Goal: Check status: Check status

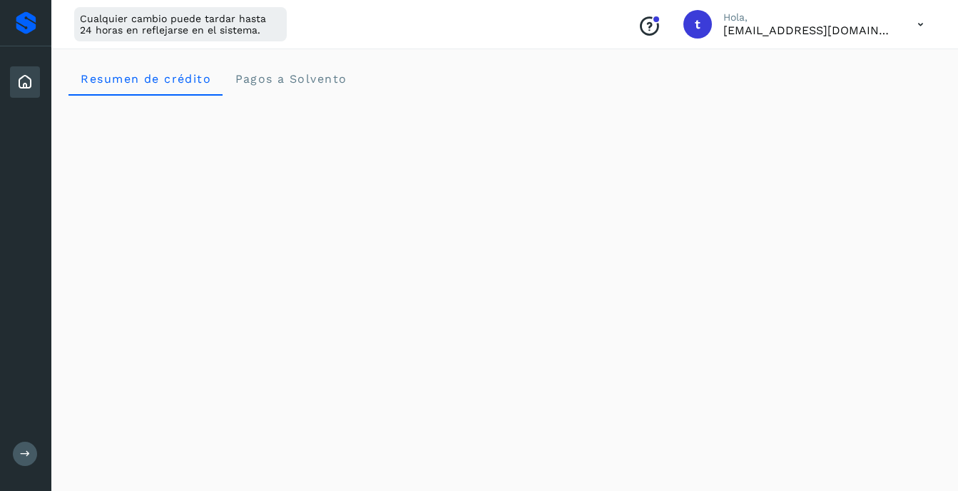
click at [917, 21] on icon at bounding box center [920, 24] width 29 height 29
click at [836, 91] on div "Cerrar sesión" at bounding box center [850, 91] width 170 height 27
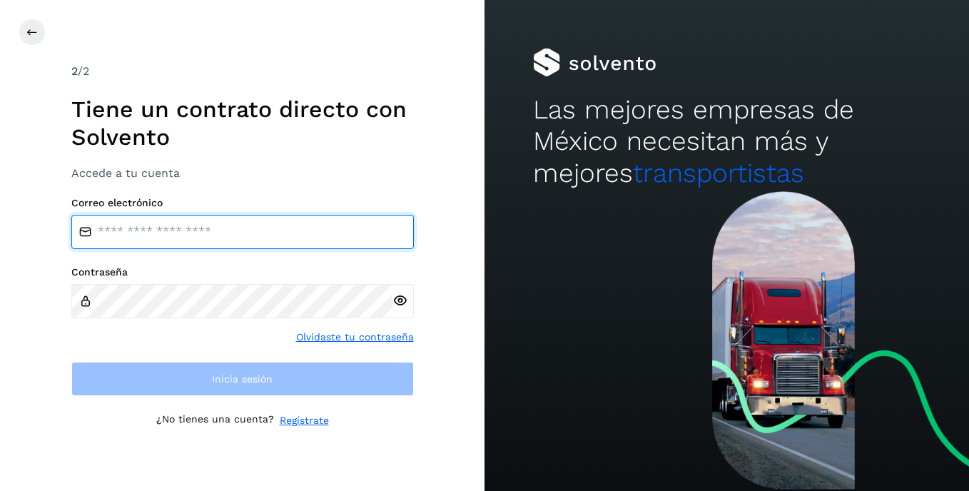
type input "**********"
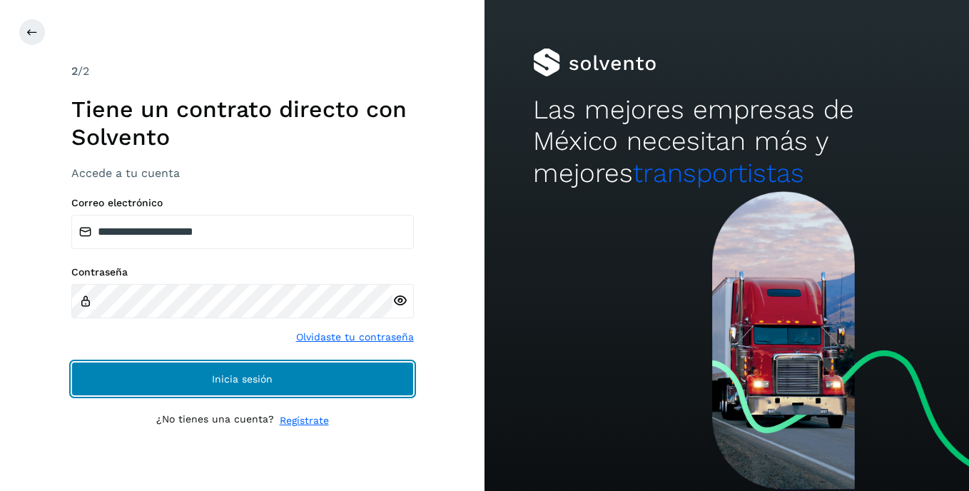
click at [244, 385] on button "Inicia sesión" at bounding box center [242, 379] width 342 height 34
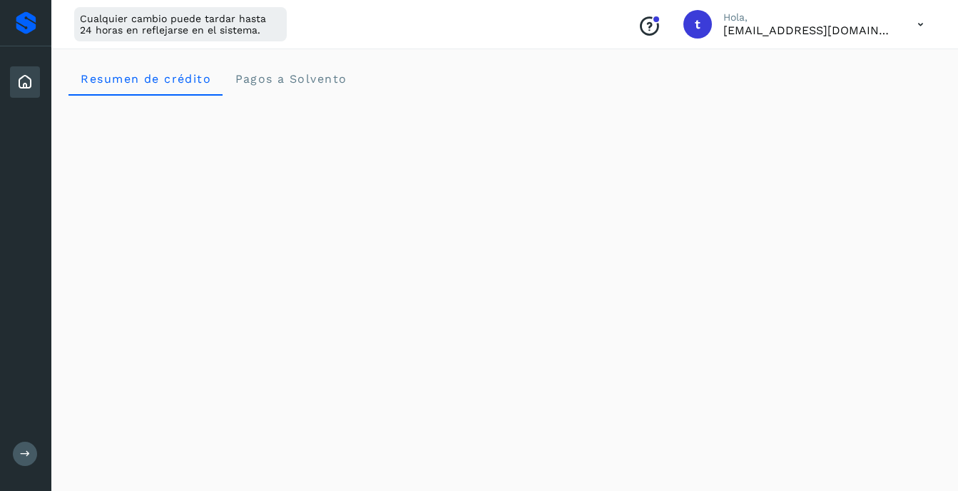
click at [915, 25] on icon at bounding box center [920, 24] width 29 height 29
click at [860, 57] on div "Documentación" at bounding box center [850, 64] width 170 height 27
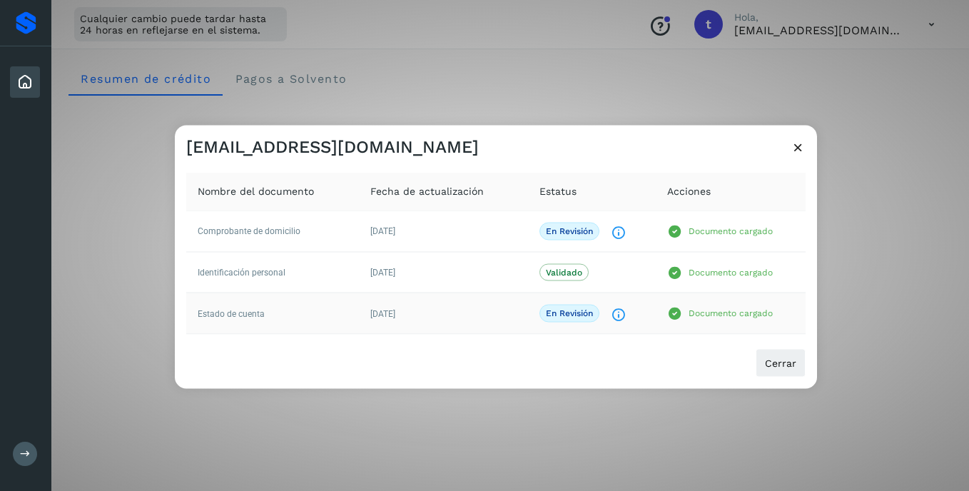
click at [707, 304] on td "Documento cargado" at bounding box center [731, 313] width 150 height 41
click at [710, 310] on p "Documento cargado" at bounding box center [731, 313] width 84 height 10
drag, startPoint x: 710, startPoint y: 310, endPoint x: 652, endPoint y: 339, distance: 64.5
click at [669, 336] on div "Nombre del documento Fecha de actualización Estatus Acciones Comprobante de dom…" at bounding box center [496, 253] width 642 height 191
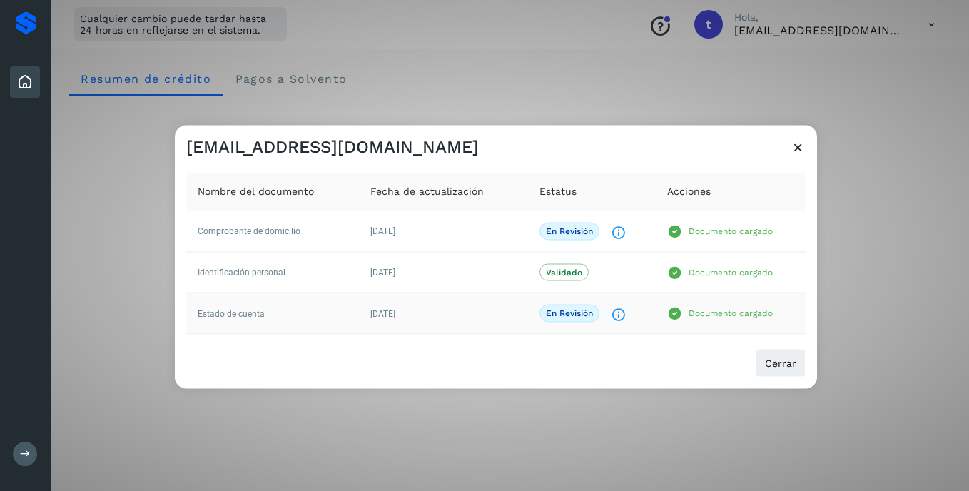
click at [639, 324] on td "En revisión El documento está siendo revisado." at bounding box center [592, 313] width 128 height 41
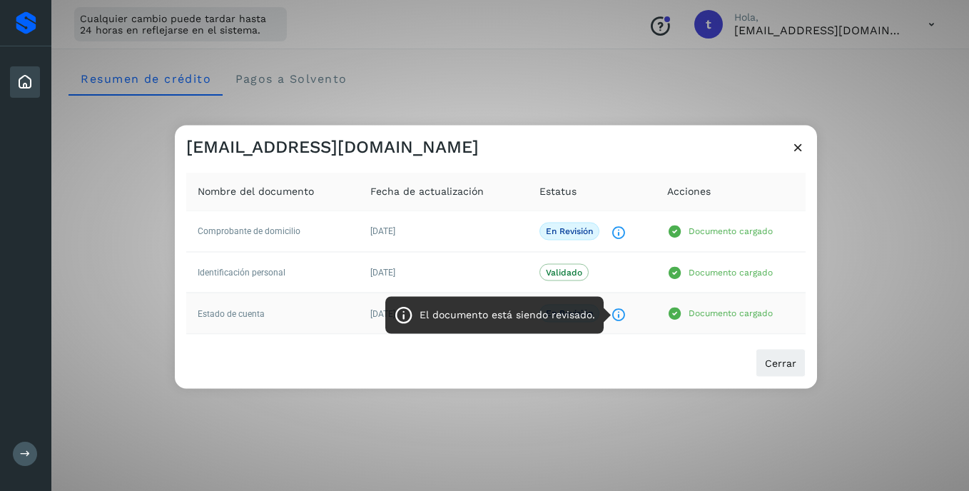
click at [622, 317] on icon "El documento está siendo revisado." at bounding box center [618, 315] width 15 height 15
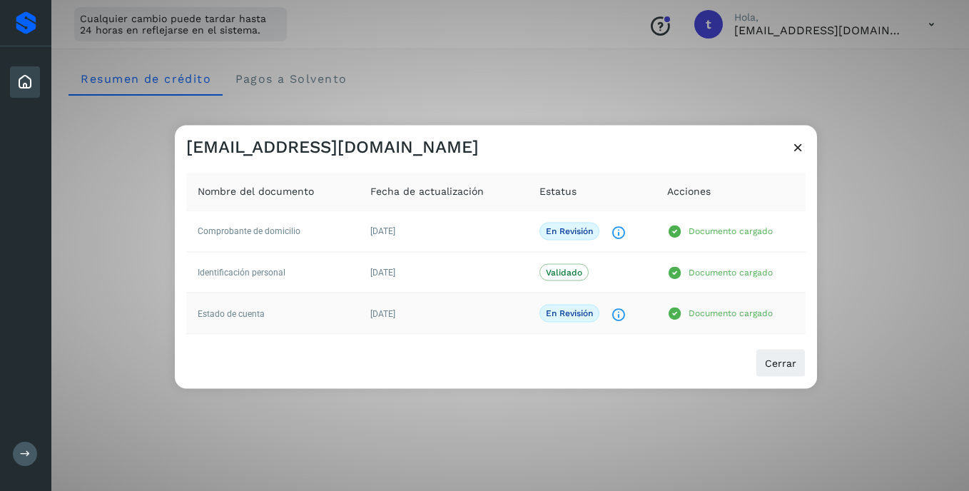
click at [620, 315] on icon "El documento está siendo revisado." at bounding box center [618, 315] width 15 height 15
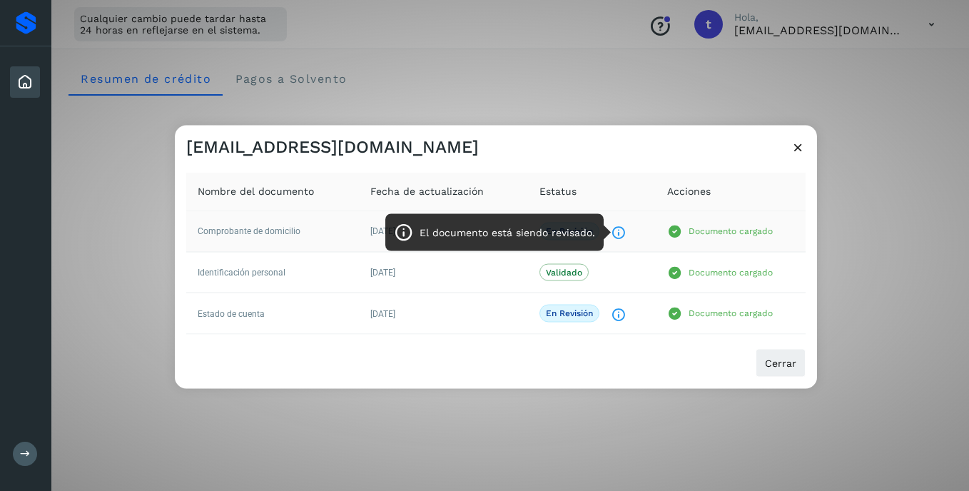
click at [618, 236] on icon "El documento está siendo revisado." at bounding box center [618, 232] width 15 height 15
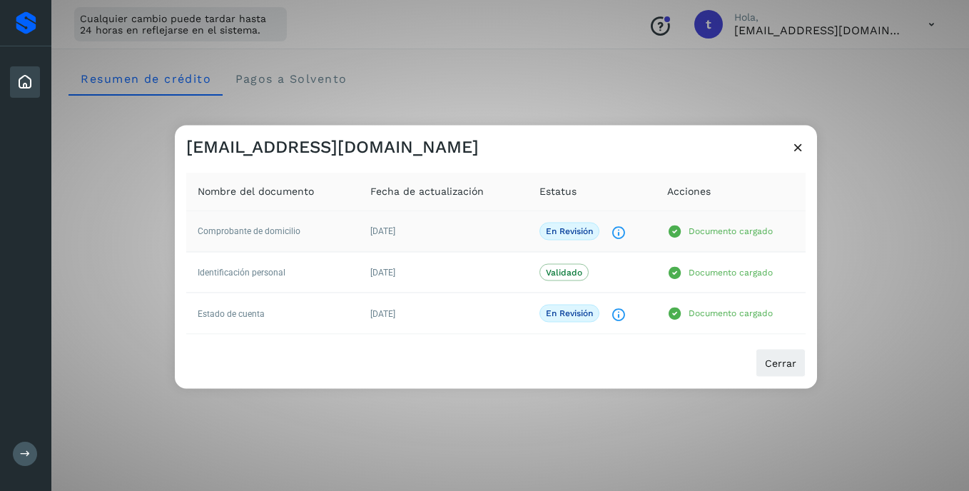
click at [618, 236] on icon "El documento está siendo revisado." at bounding box center [618, 232] width 15 height 15
click at [787, 358] on span "Cerrar" at bounding box center [780, 363] width 31 height 10
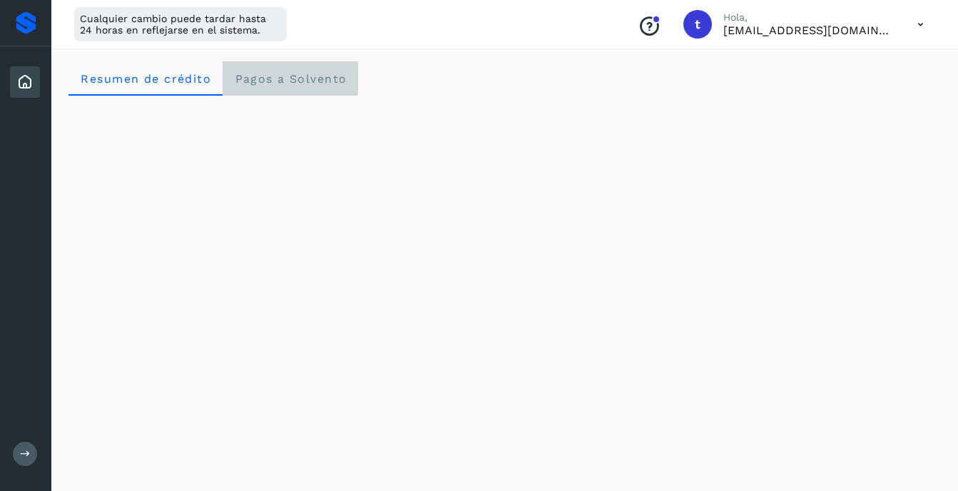
click at [305, 84] on span "Pagos a Solvento" at bounding box center [290, 79] width 113 height 14
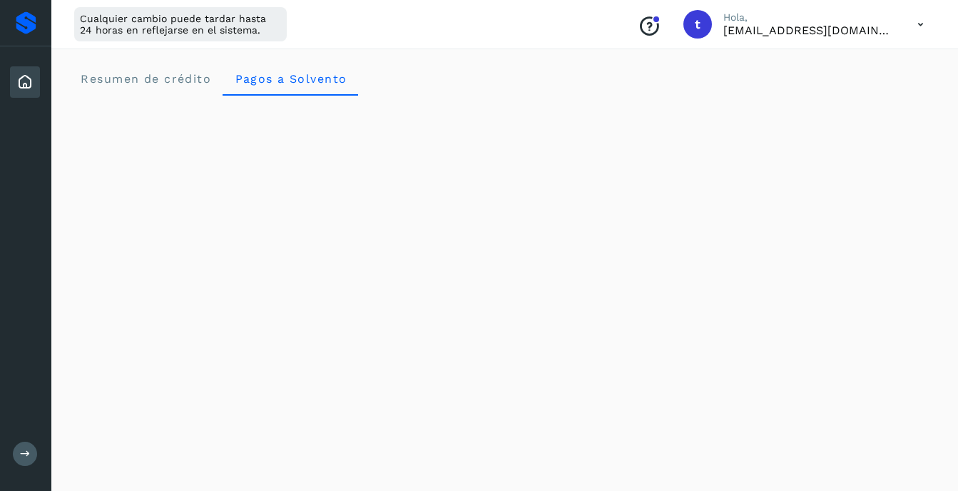
click at [878, 34] on p "transnarmx@hotmail.com" at bounding box center [808, 31] width 171 height 14
click at [917, 21] on icon at bounding box center [920, 24] width 29 height 29
click at [819, 98] on div "Cerrar sesión" at bounding box center [850, 91] width 170 height 27
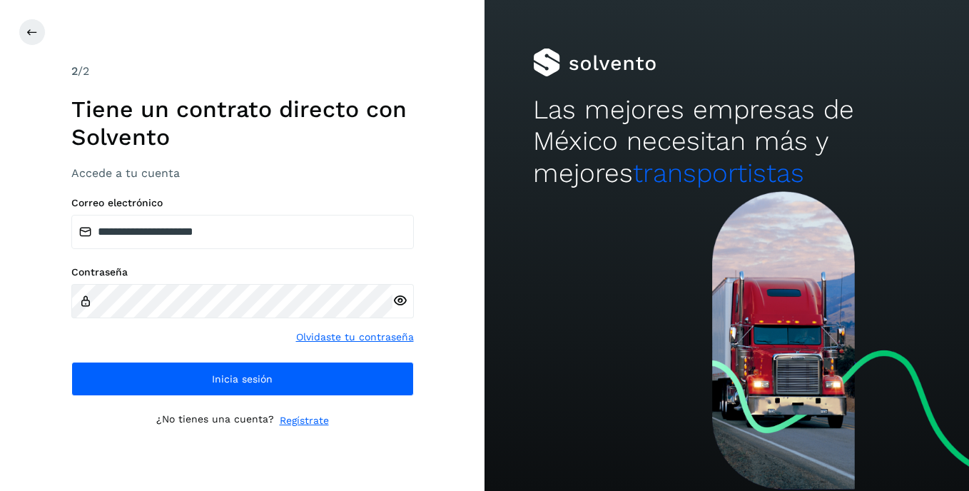
click at [758, 24] on div "Las mejores empresas de México necesitan más y mejores transportistas" at bounding box center [726, 95] width 484 height 191
